Goal: Navigation & Orientation: Find specific page/section

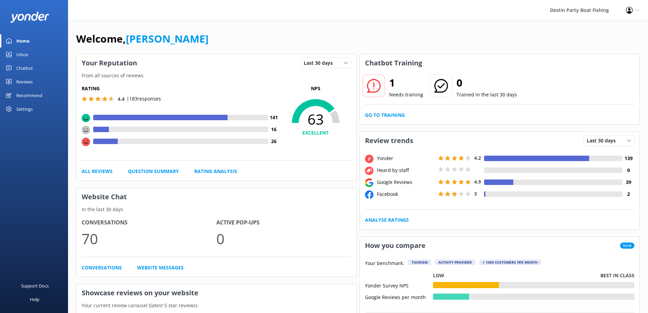
click at [24, 55] on div "Inbox" at bounding box center [22, 55] width 12 height 14
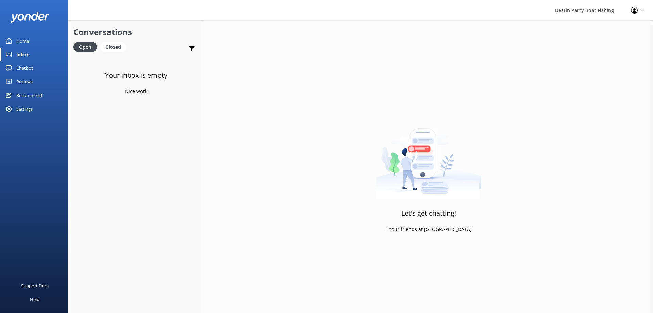
click at [30, 83] on div "Reviews" at bounding box center [24, 82] width 16 height 14
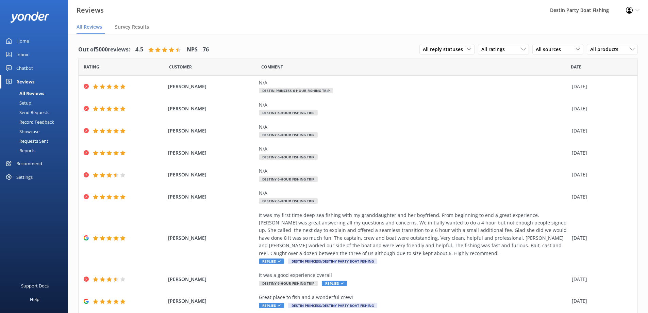
click at [20, 54] on div "Inbox" at bounding box center [22, 55] width 12 height 14
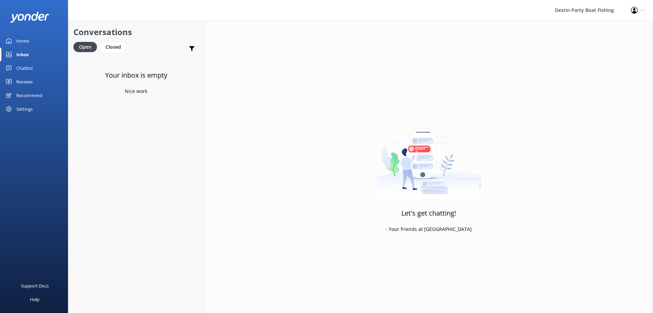
click at [23, 82] on div "Reviews" at bounding box center [24, 82] width 16 height 14
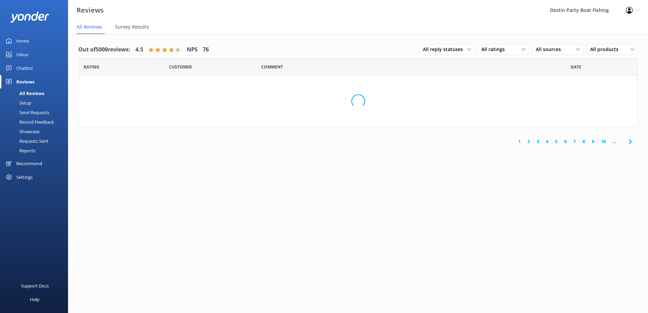
click at [22, 53] on div "Inbox" at bounding box center [22, 55] width 12 height 14
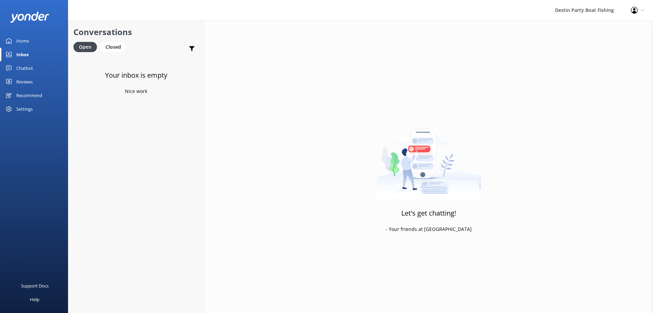
click at [20, 83] on div "Reviews" at bounding box center [24, 82] width 16 height 14
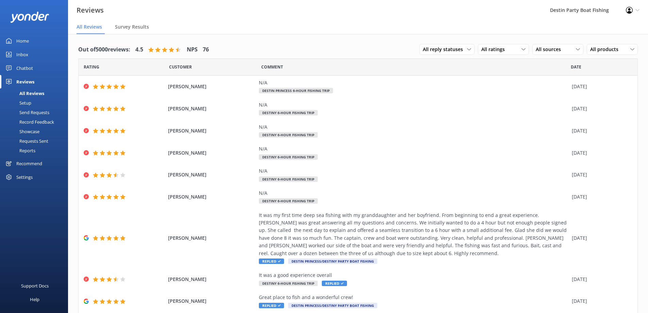
click at [27, 56] on div "Inbox" at bounding box center [22, 55] width 12 height 14
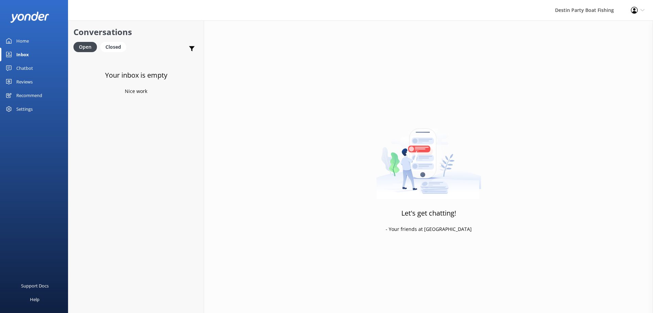
click at [27, 84] on div "Reviews" at bounding box center [24, 82] width 16 height 14
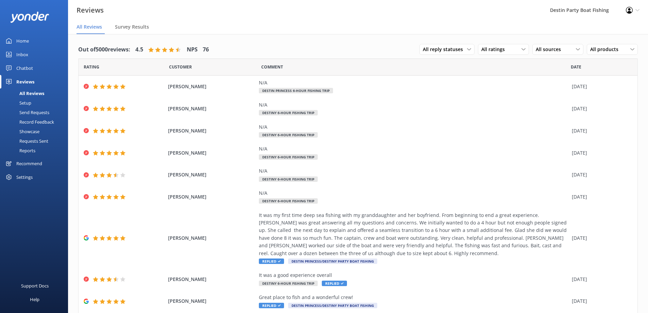
click at [23, 52] on div "Inbox" at bounding box center [22, 55] width 12 height 14
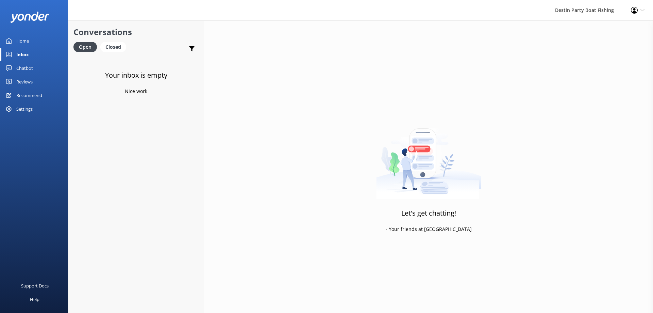
click at [25, 83] on div "Reviews" at bounding box center [24, 82] width 16 height 14
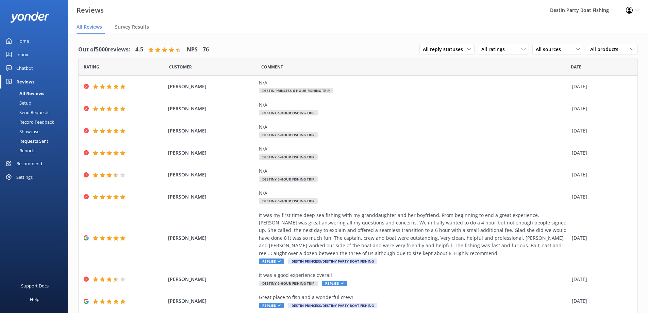
click at [22, 51] on div "Inbox" at bounding box center [22, 55] width 12 height 14
